Goal: Navigation & Orientation: Go to known website

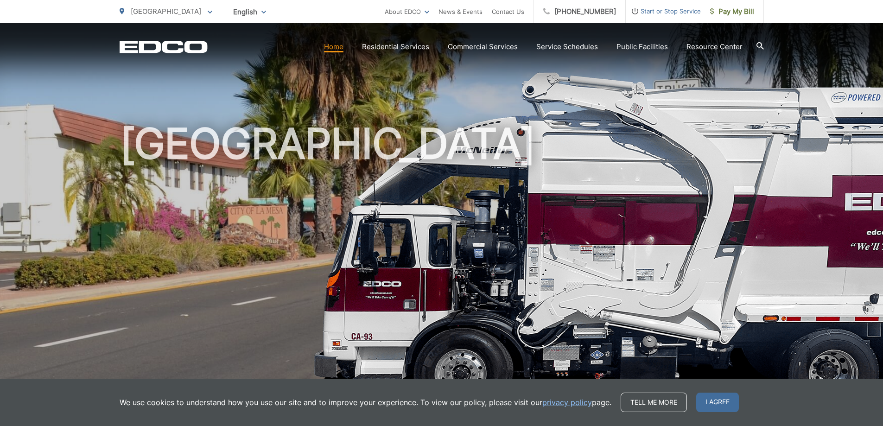
click at [146, 12] on span "[GEOGRAPHIC_DATA]" at bounding box center [166, 11] width 70 height 9
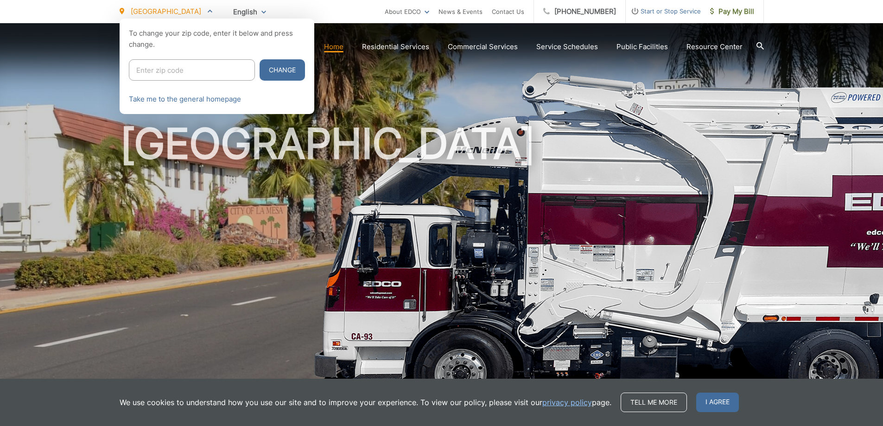
click at [159, 68] on input "Enter zip code" at bounding box center [192, 69] width 126 height 21
type input "92020"
click at [259, 66] on button "Change" at bounding box center [281, 69] width 45 height 21
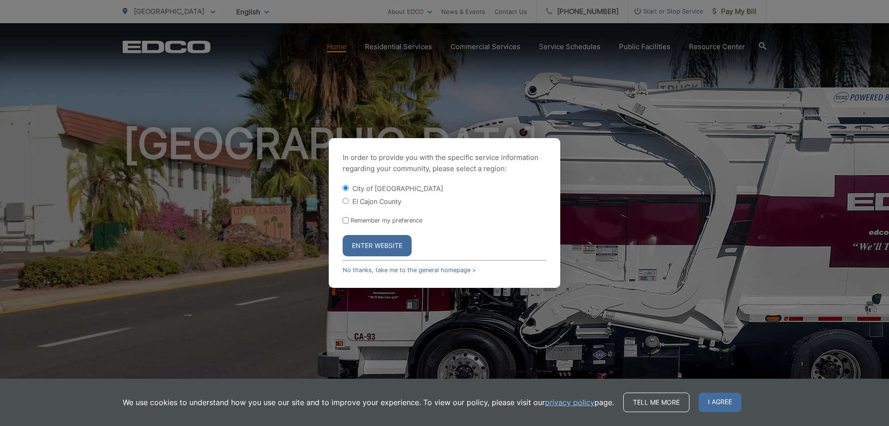
click at [346, 201] on input "El Cajon County" at bounding box center [346, 201] width 6 height 6
radio input "true"
click at [346, 219] on input "Remember my preference" at bounding box center [346, 220] width 6 height 6
checkbox input "true"
click at [372, 244] on button "Enter Website" at bounding box center [377, 245] width 69 height 21
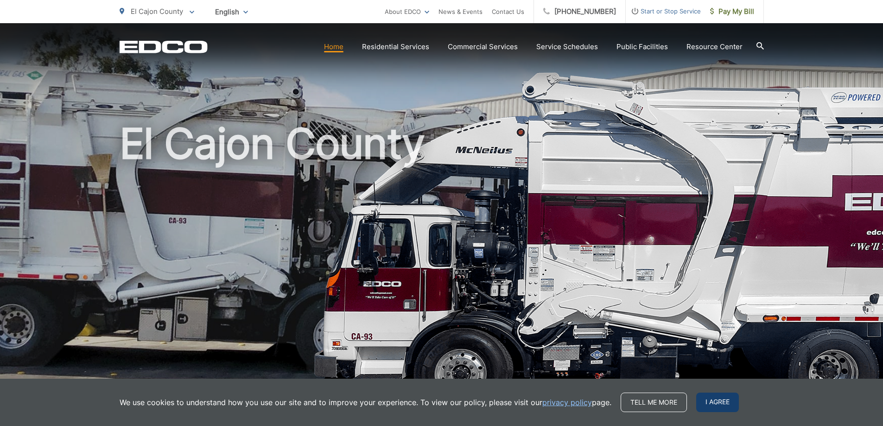
click at [708, 402] on span "I agree" at bounding box center [717, 401] width 43 height 19
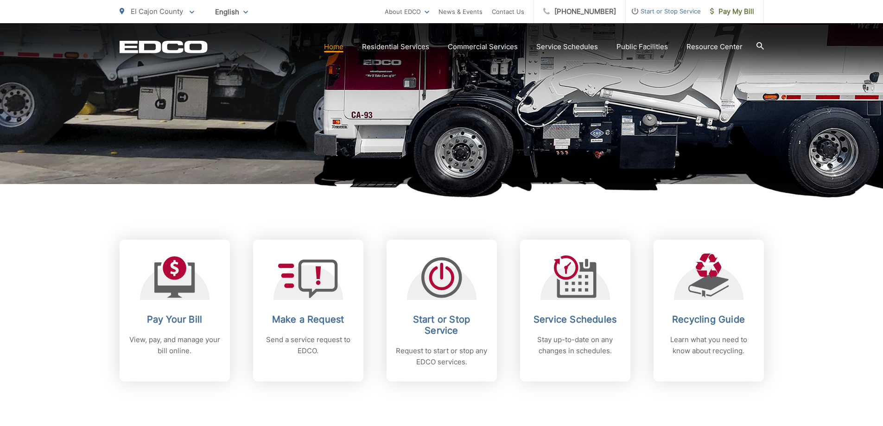
scroll to position [278, 0]
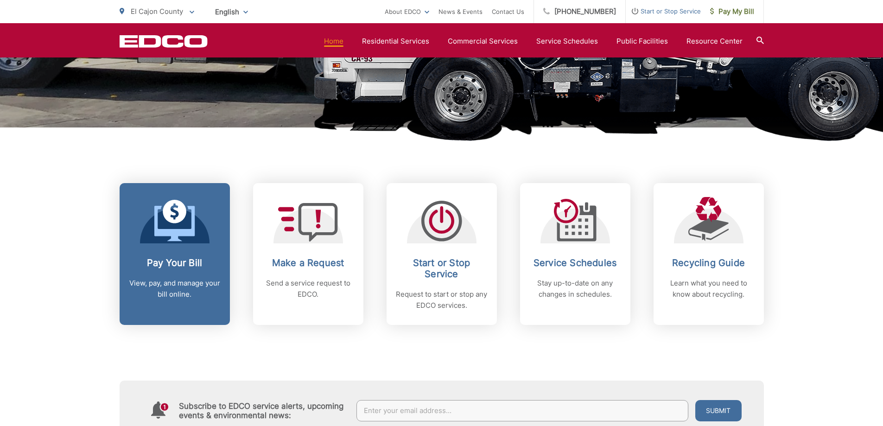
click at [169, 225] on icon at bounding box center [174, 221] width 41 height 42
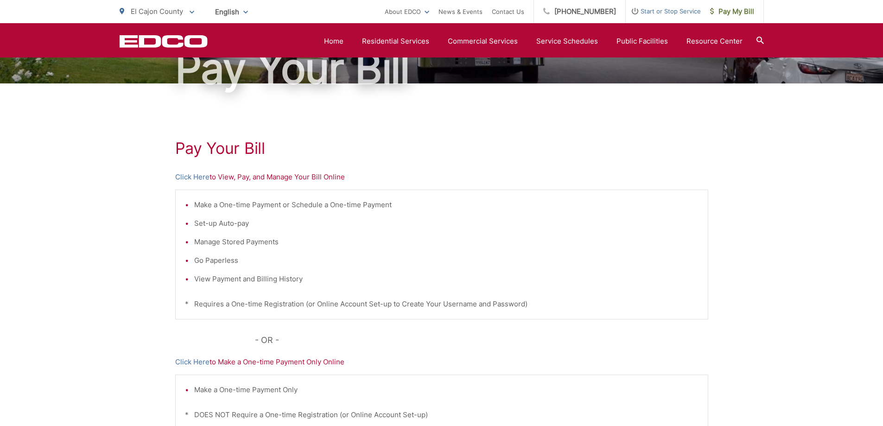
scroll to position [93, 0]
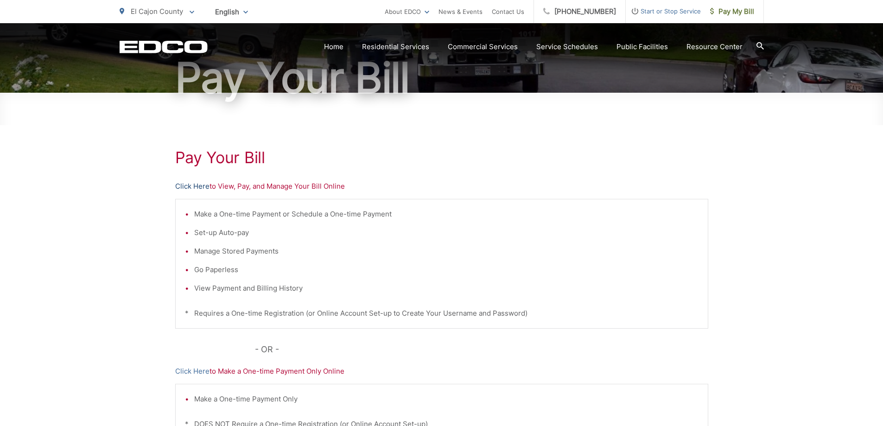
click at [191, 185] on link "Click Here" at bounding box center [192, 186] width 34 height 11
